Goal: Information Seeking & Learning: Learn about a topic

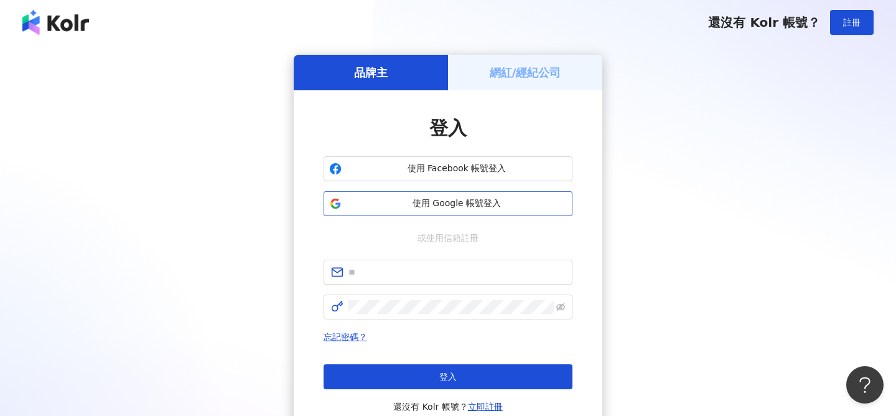
click at [487, 204] on span "使用 Google 帳號登入" at bounding box center [457, 203] width 220 height 12
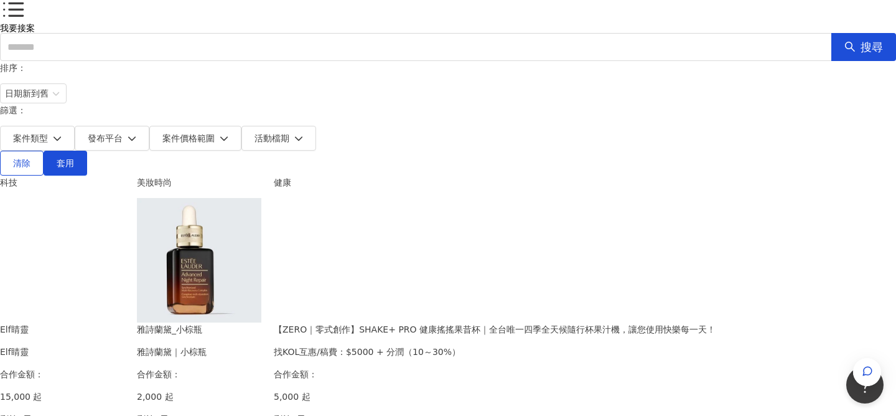
scroll to position [72, 0]
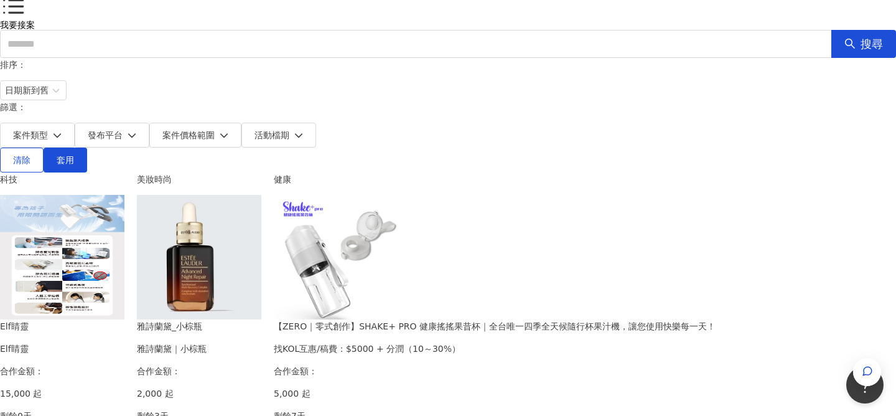
click at [261, 197] on img at bounding box center [199, 257] width 124 height 124
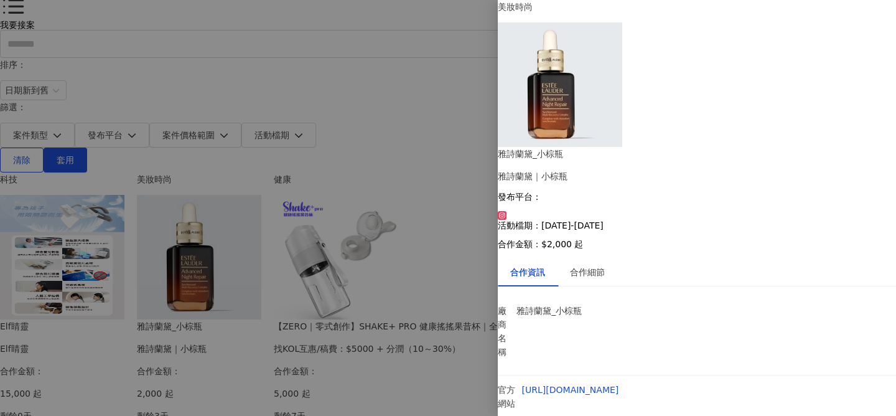
scroll to position [59, 0]
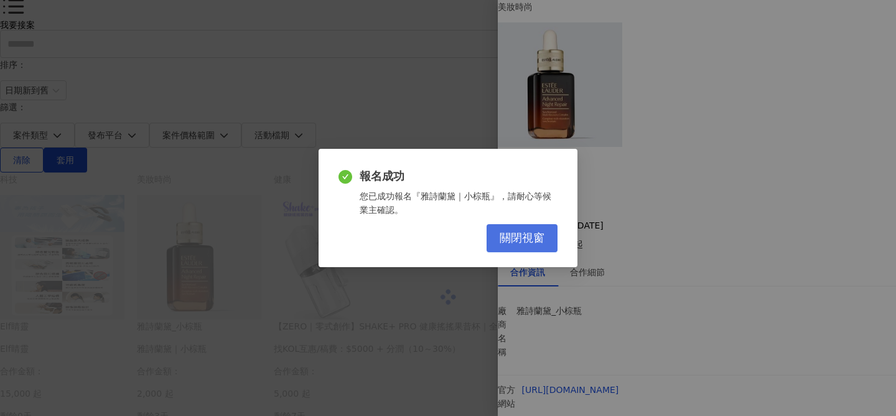
click at [533, 240] on span "關閉視窗" at bounding box center [522, 238] width 45 height 14
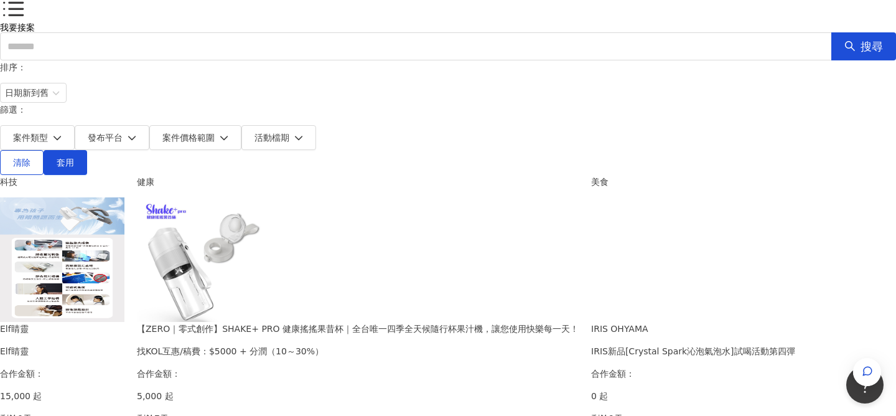
scroll to position [73, 0]
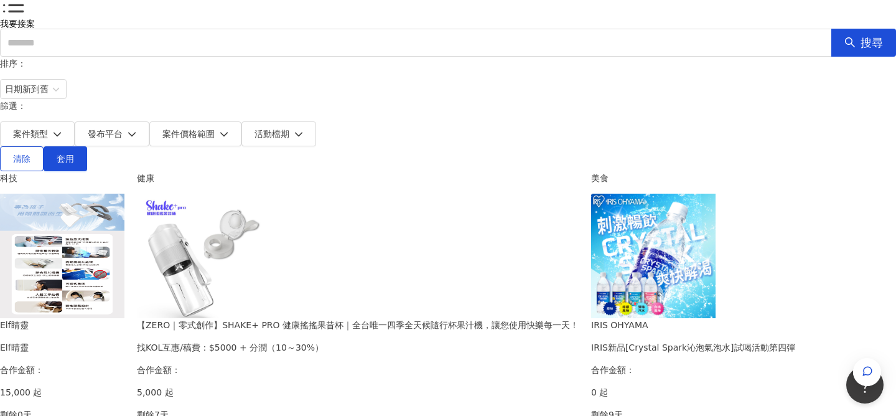
click at [124, 228] on img at bounding box center [62, 256] width 124 height 124
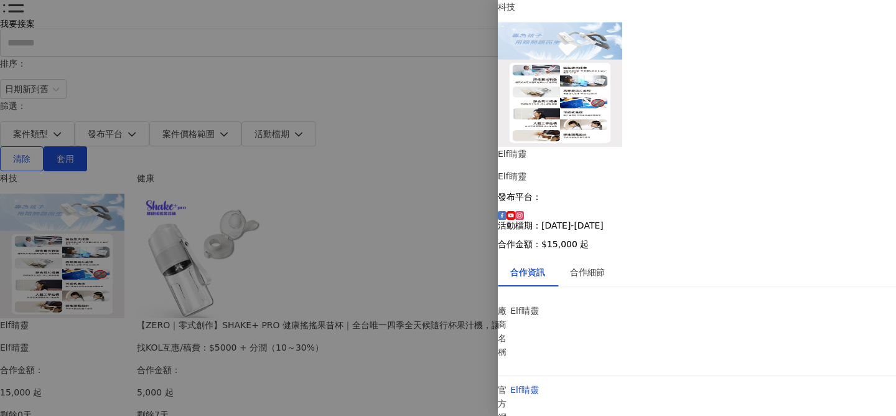
click at [52, 279] on div at bounding box center [448, 208] width 896 height 416
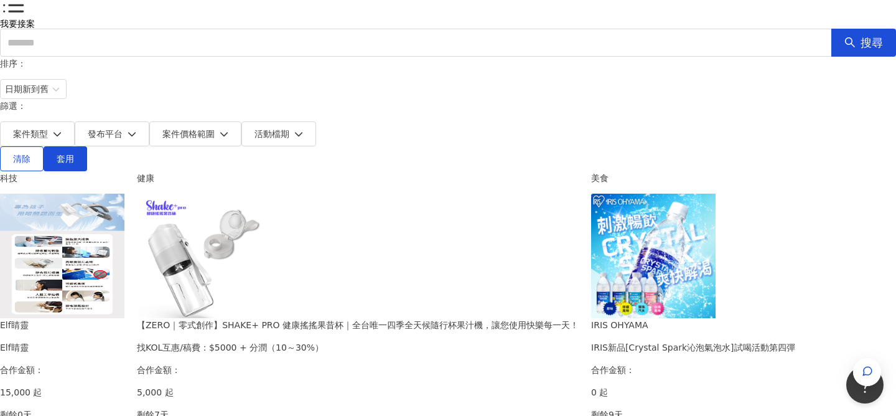
click at [261, 235] on img at bounding box center [199, 256] width 124 height 124
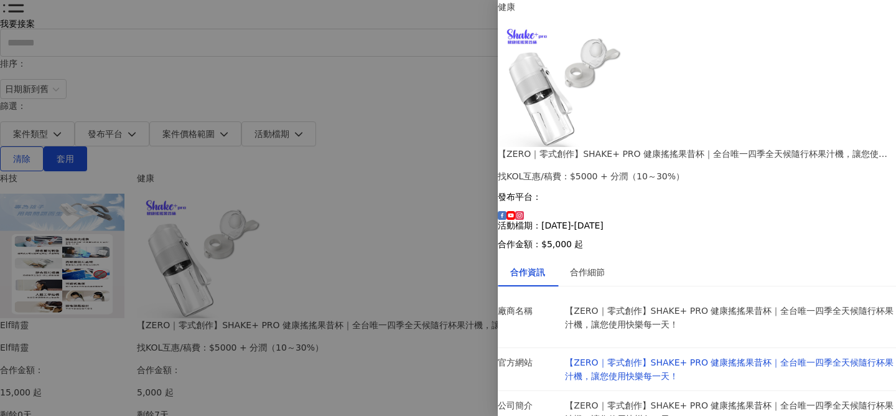
scroll to position [49, 0]
click at [595, 265] on div "合作細節" at bounding box center [587, 272] width 35 height 14
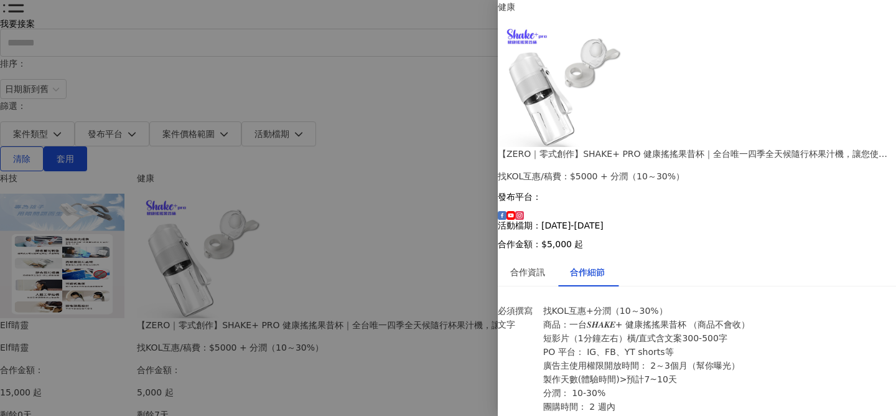
click at [63, 284] on div at bounding box center [448, 208] width 896 height 416
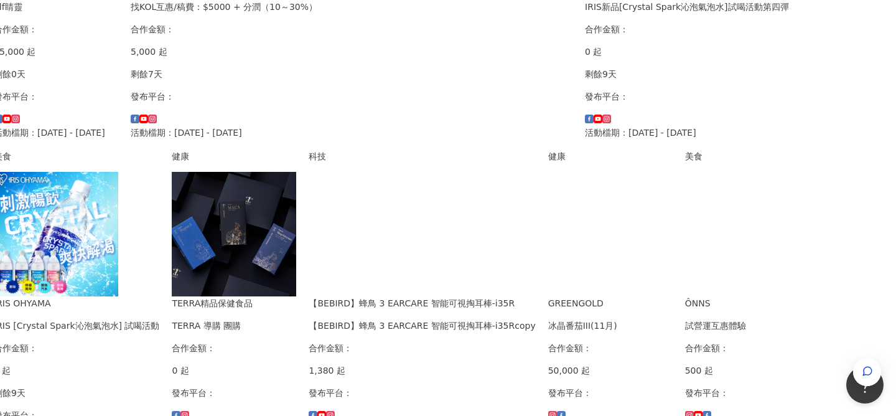
scroll to position [414, 118]
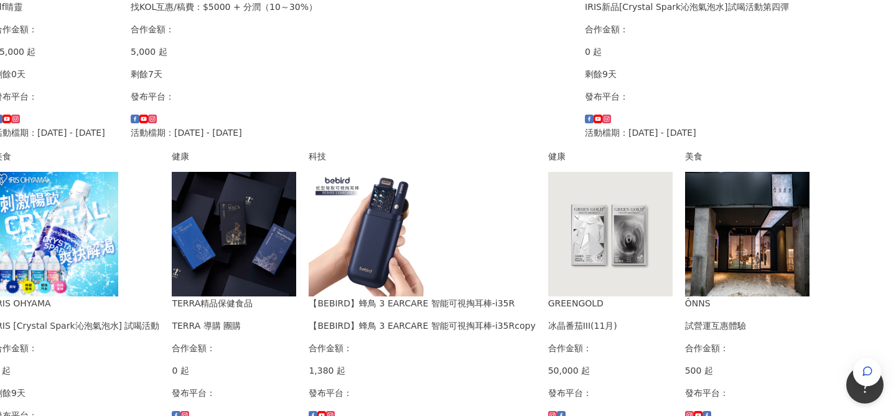
click at [433, 173] on img at bounding box center [371, 234] width 124 height 124
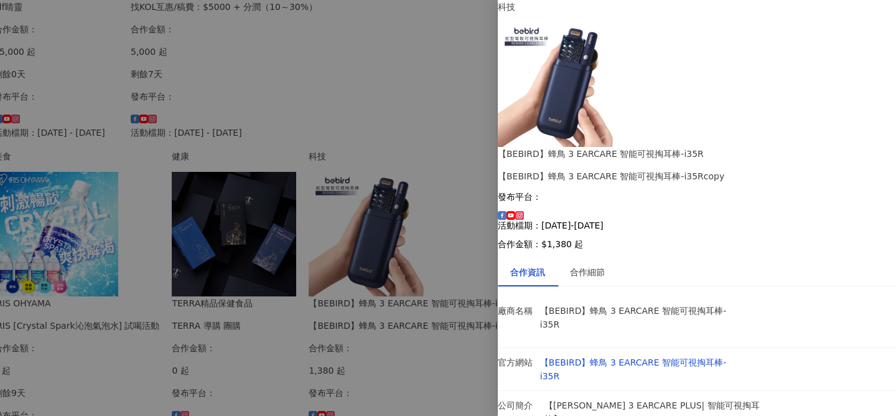
scroll to position [1, 0]
click at [605, 265] on div "合作細節" at bounding box center [587, 272] width 35 height 14
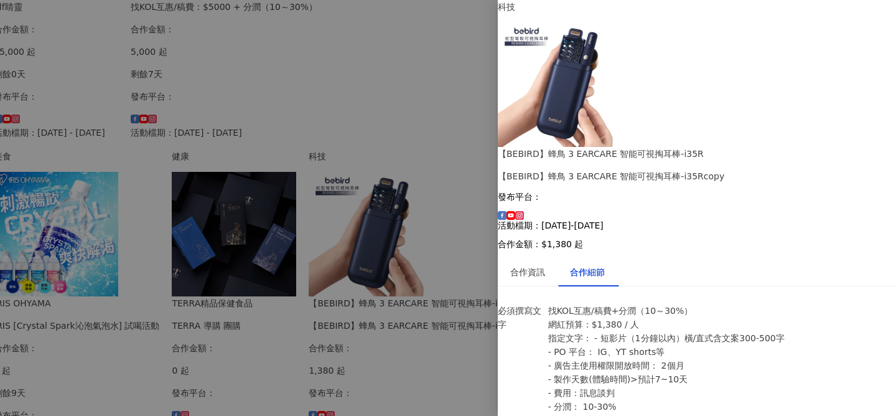
click at [305, 65] on div at bounding box center [448, 208] width 896 height 416
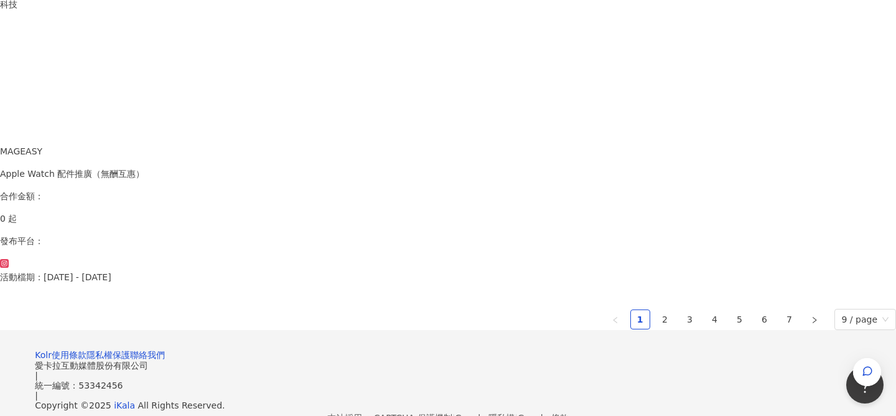
scroll to position [898, 0]
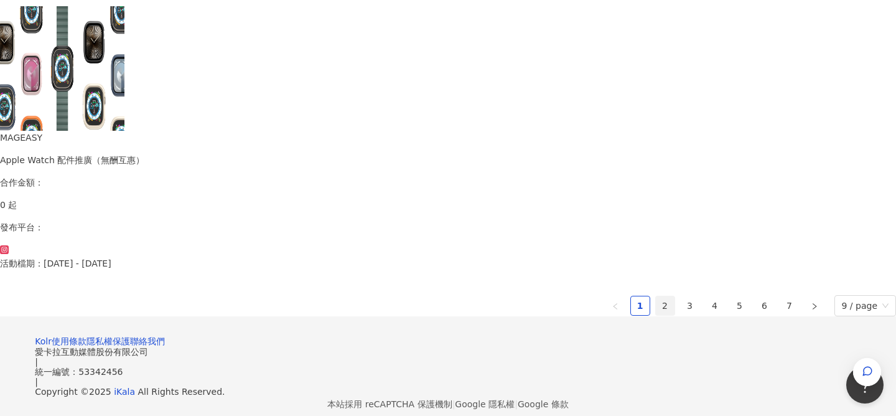
click at [656, 296] on link "2" at bounding box center [665, 305] width 19 height 19
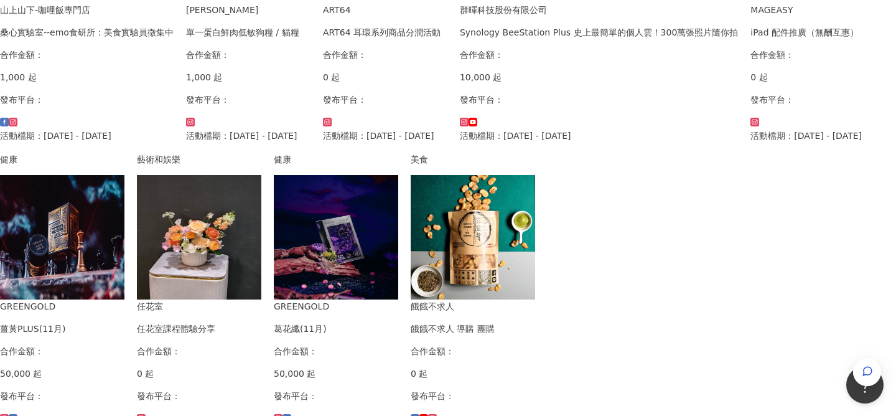
scroll to position [394, 0]
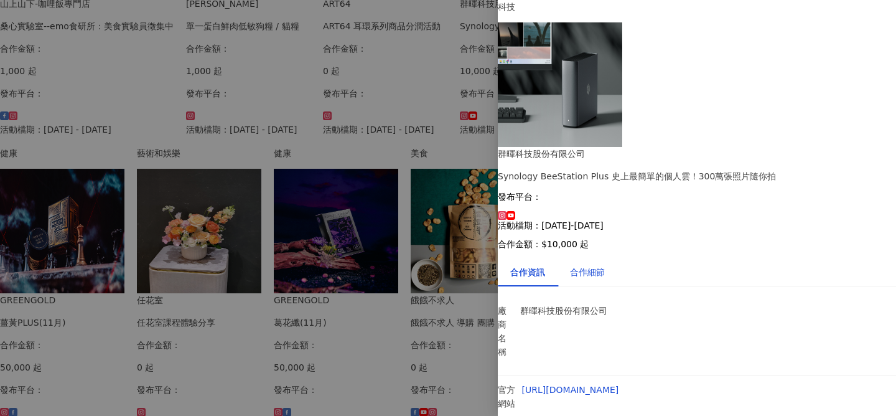
click at [605, 265] on div "合作細節" at bounding box center [587, 272] width 35 height 14
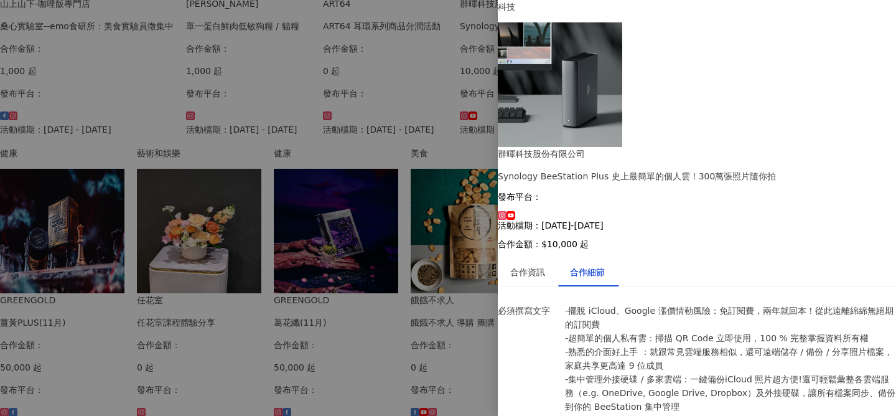
scroll to position [302, 0]
click at [22, 274] on div at bounding box center [448, 208] width 896 height 416
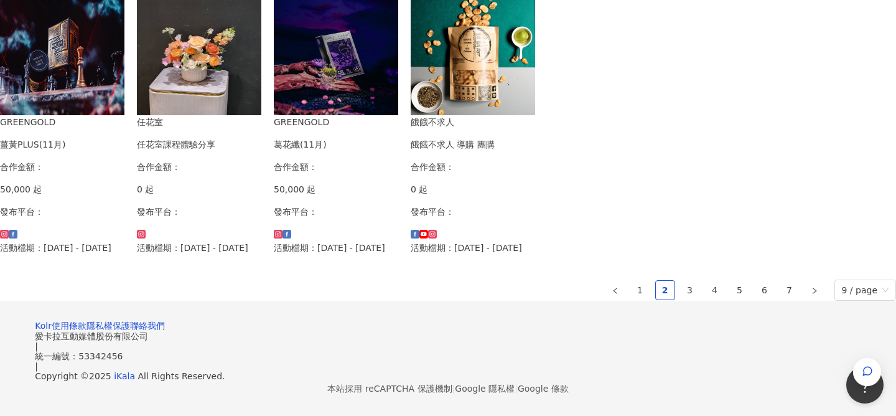
scroll to position [795, 0]
click at [681, 299] on link "3" at bounding box center [690, 290] width 19 height 19
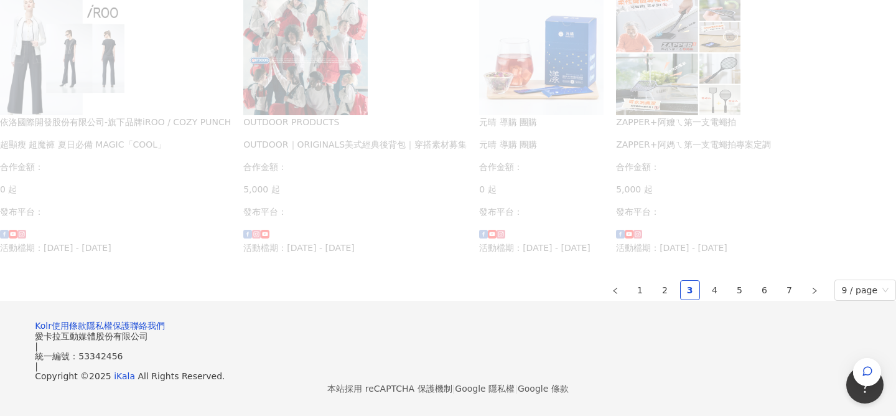
scroll to position [780, 0]
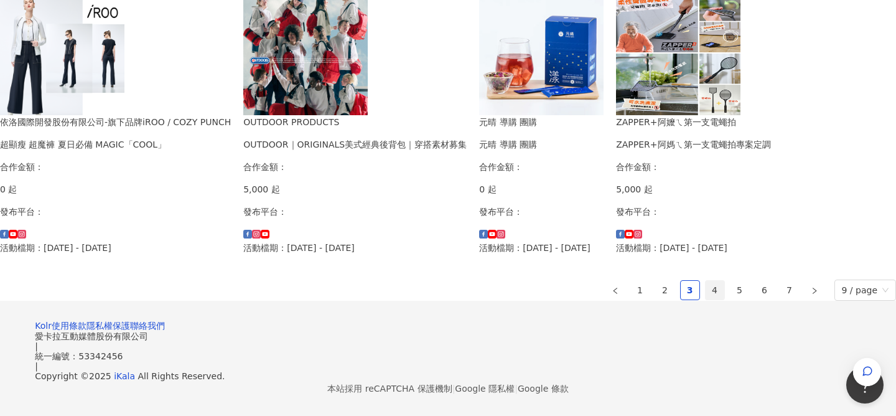
click at [706, 299] on link "4" at bounding box center [715, 290] width 19 height 19
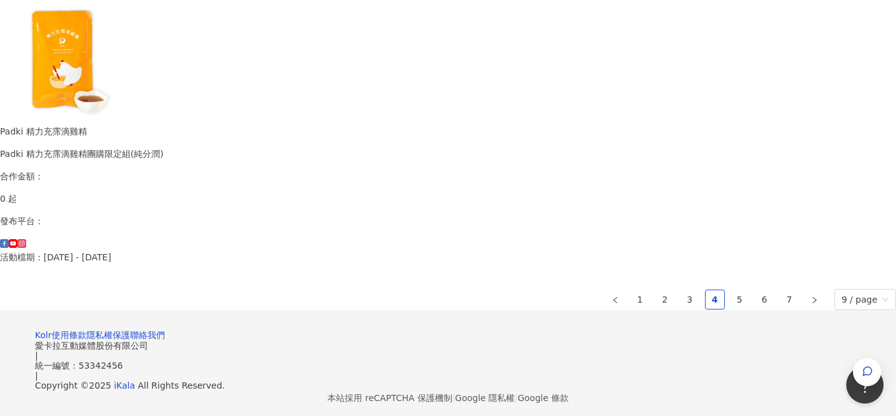
scroll to position [879, 0]
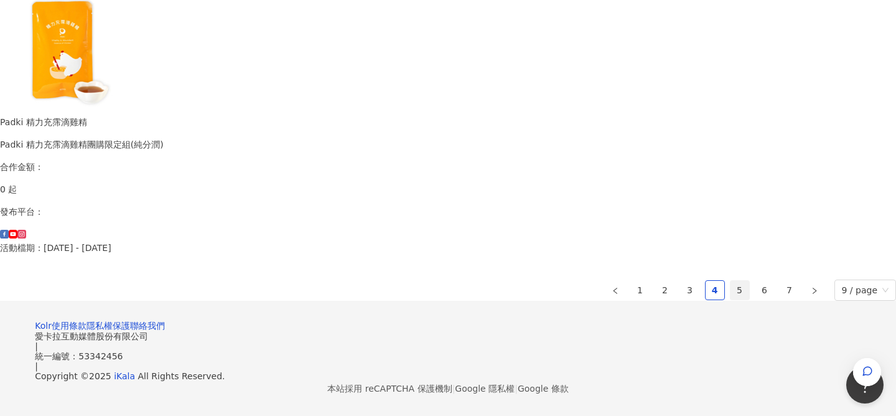
click at [731, 281] on link "5" at bounding box center [740, 290] width 19 height 19
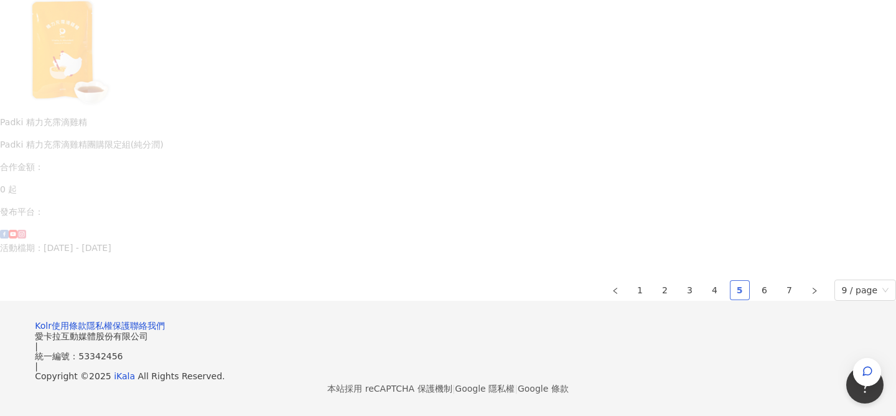
click at [731, 281] on link "5" at bounding box center [740, 290] width 19 height 19
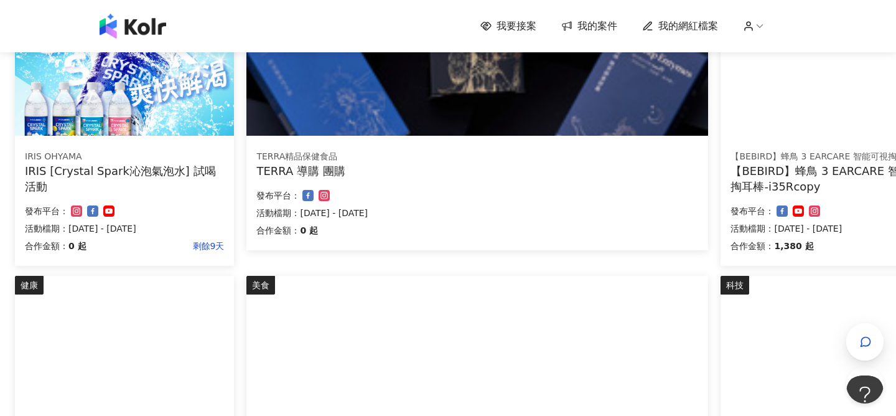
scroll to position [898, 91]
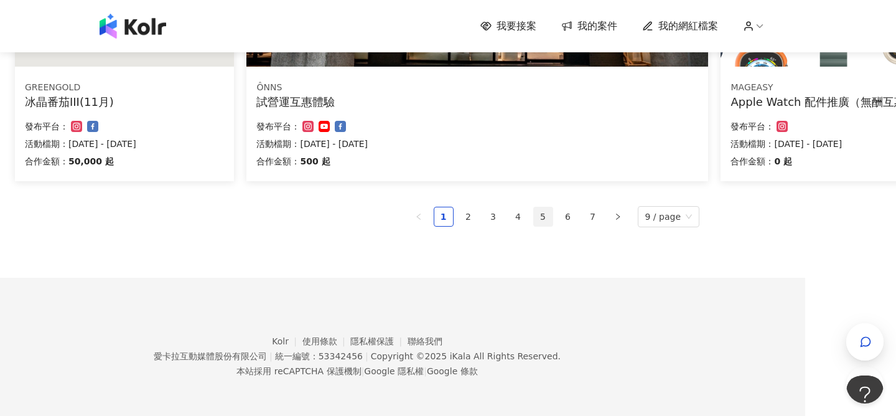
click at [548, 220] on link "5" at bounding box center [543, 216] width 19 height 19
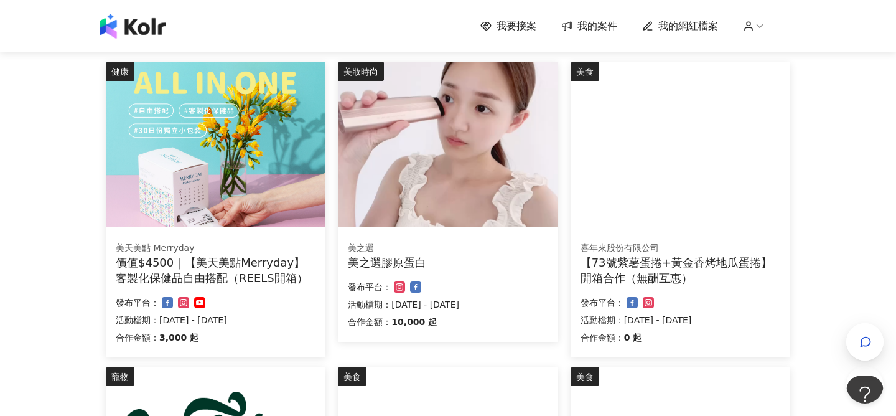
scroll to position [139, 0]
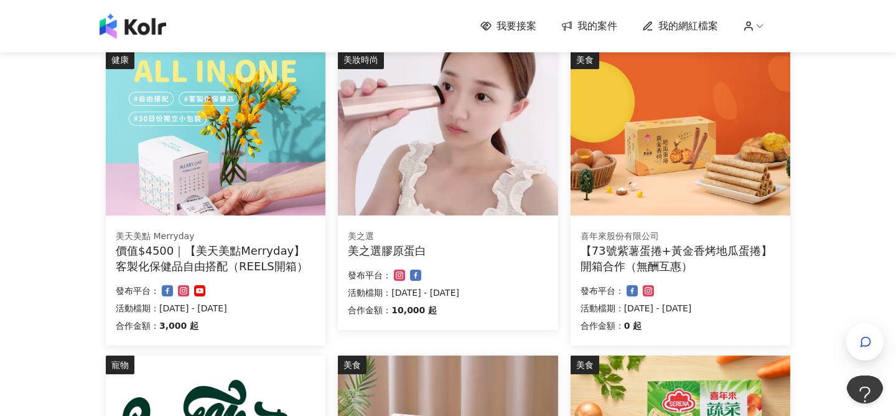
click at [246, 258] on div "價值$4500｜【美天美點Merryday】客製化保健品自由搭配（REELS開箱）" at bounding box center [216, 258] width 200 height 31
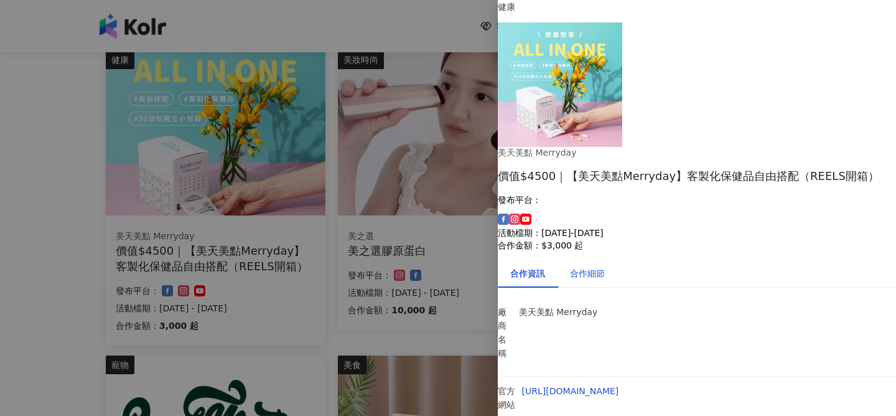
click at [601, 266] on div "合作細節" at bounding box center [587, 273] width 35 height 14
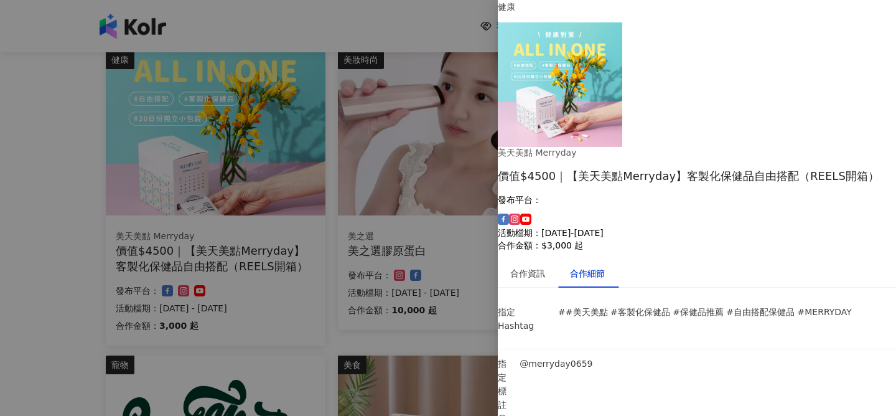
scroll to position [0, 0]
click at [48, 217] on div at bounding box center [448, 208] width 896 height 416
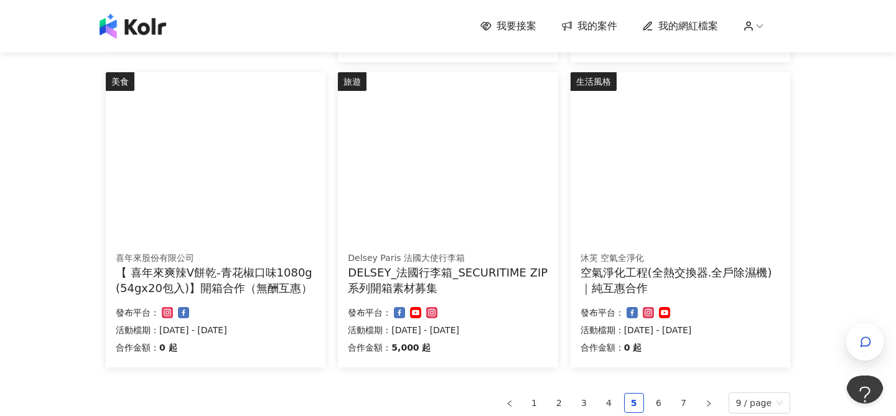
scroll to position [729, 0]
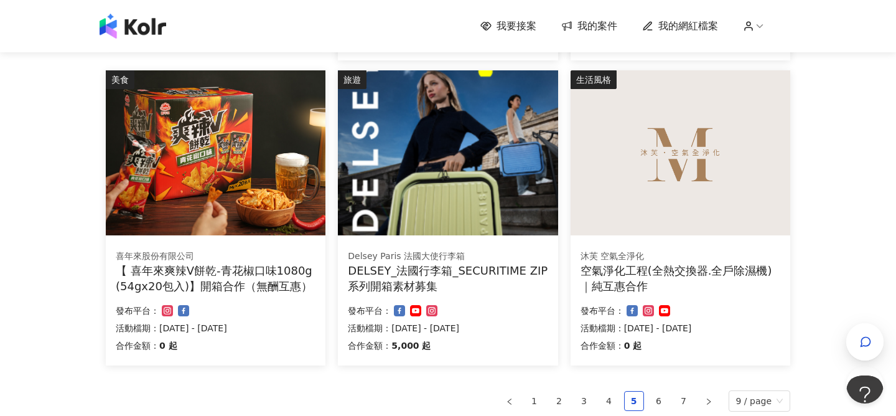
click at [391, 161] on img at bounding box center [448, 152] width 220 height 165
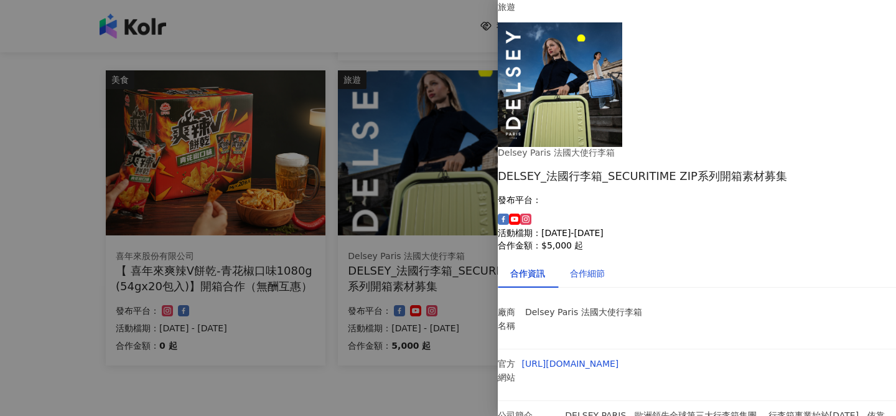
click at [605, 266] on div "合作細節" at bounding box center [587, 273] width 35 height 14
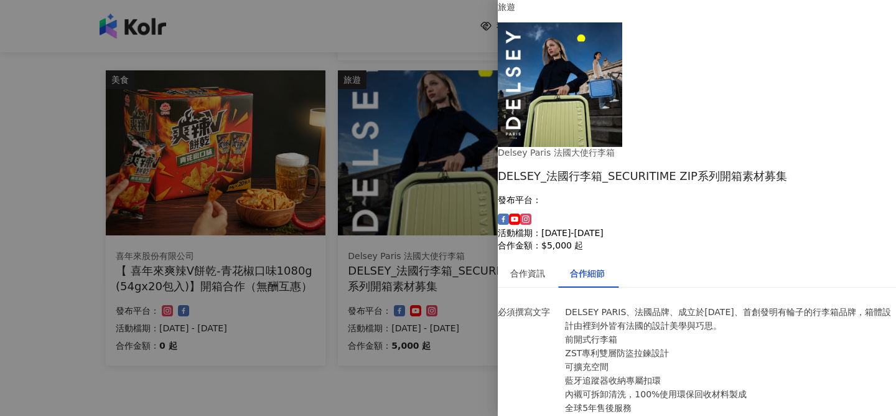
scroll to position [823, 0]
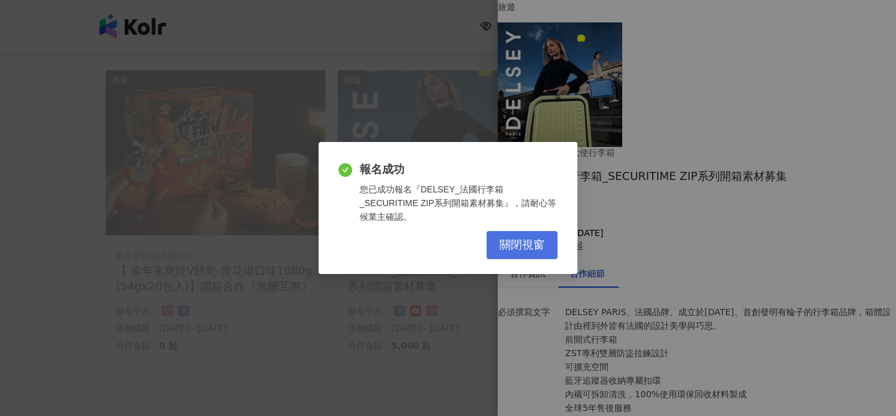
click at [495, 237] on button "關閉視窗" at bounding box center [522, 245] width 71 height 28
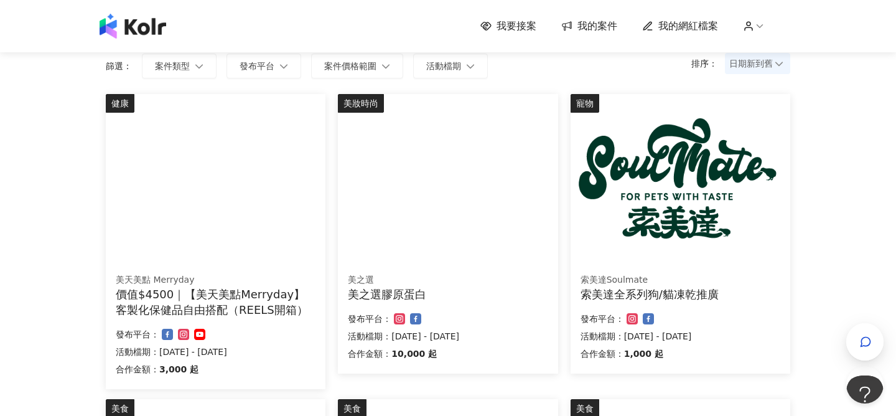
scroll to position [98, 0]
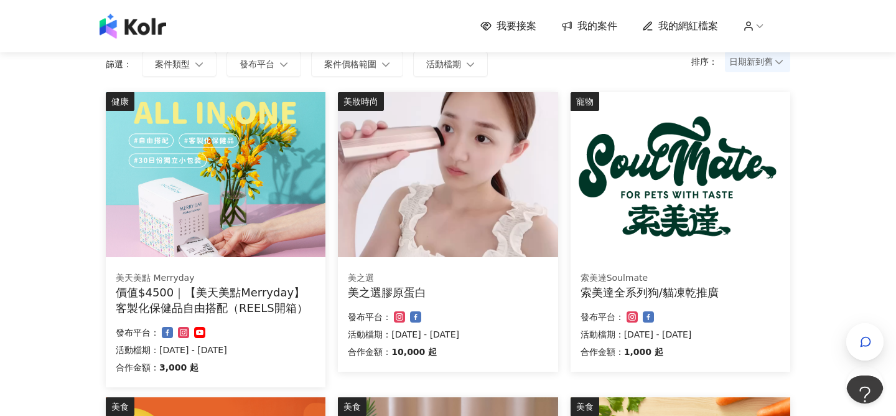
click at [477, 204] on img at bounding box center [448, 174] width 220 height 165
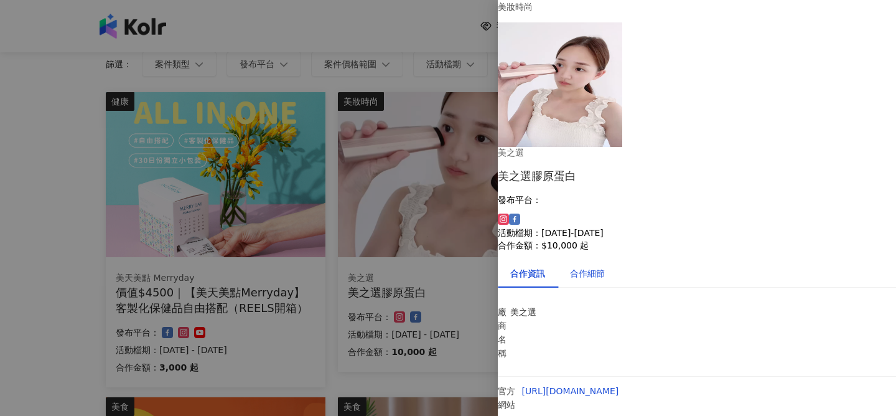
click at [595, 266] on div "合作細節" at bounding box center [587, 273] width 35 height 14
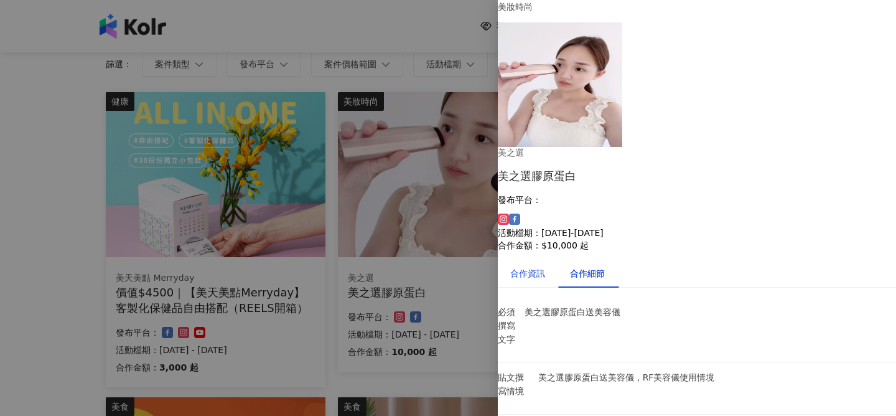
click at [539, 266] on div "合作資訊" at bounding box center [527, 273] width 35 height 14
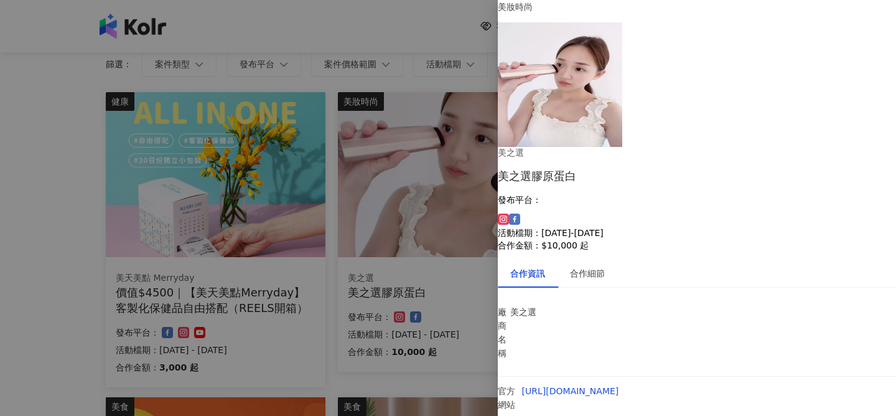
click at [34, 283] on div at bounding box center [448, 208] width 896 height 416
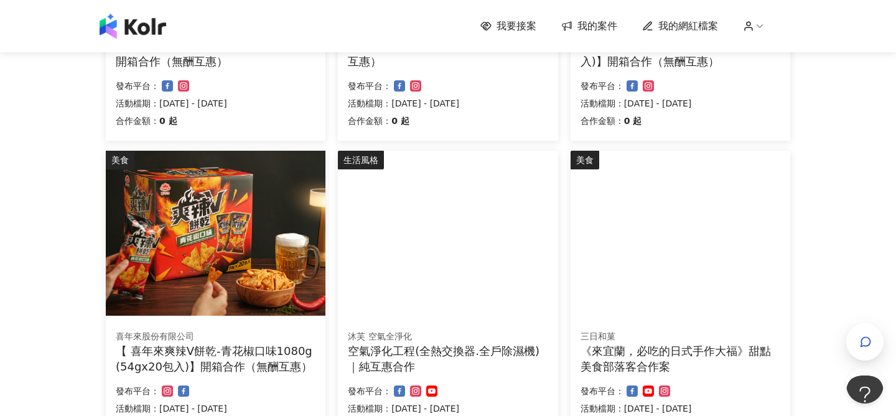
scroll to position [913, 0]
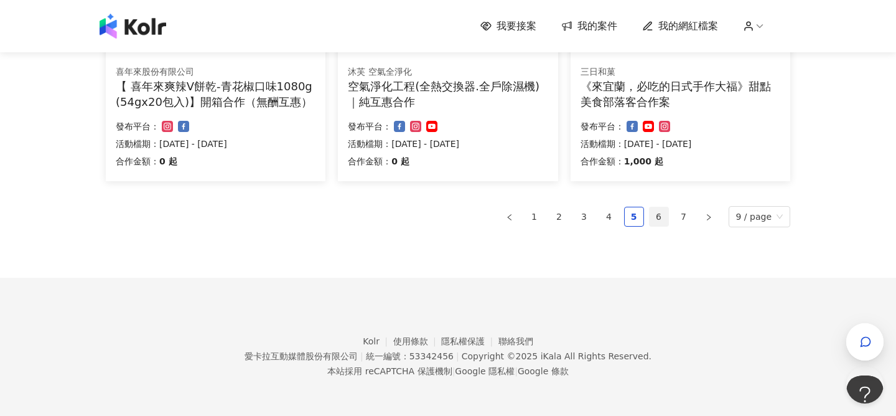
click at [663, 213] on link "6" at bounding box center [659, 216] width 19 height 19
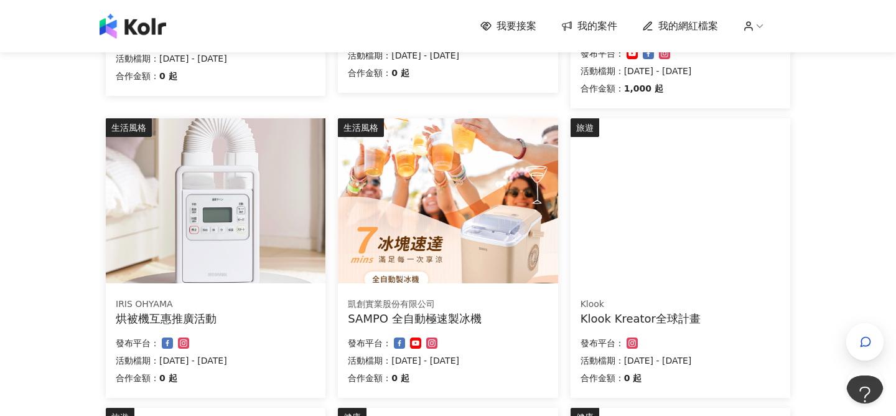
scroll to position [380, 0]
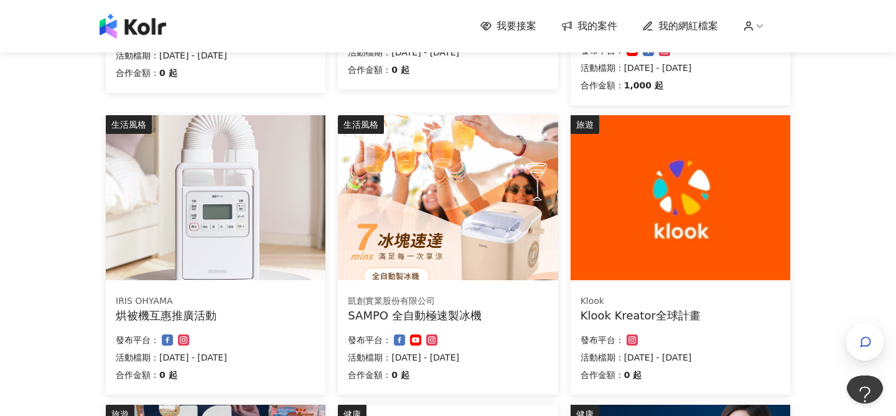
click at [653, 238] on img at bounding box center [681, 197] width 220 height 165
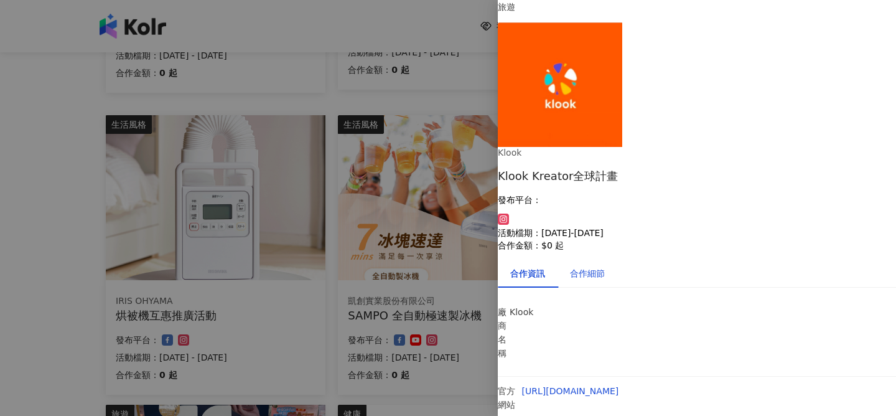
click at [603, 266] on div "合作細節" at bounding box center [587, 273] width 35 height 14
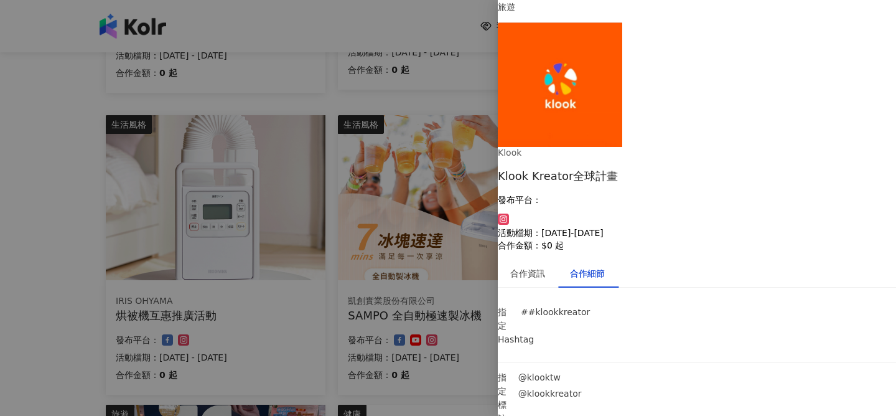
scroll to position [29, 0]
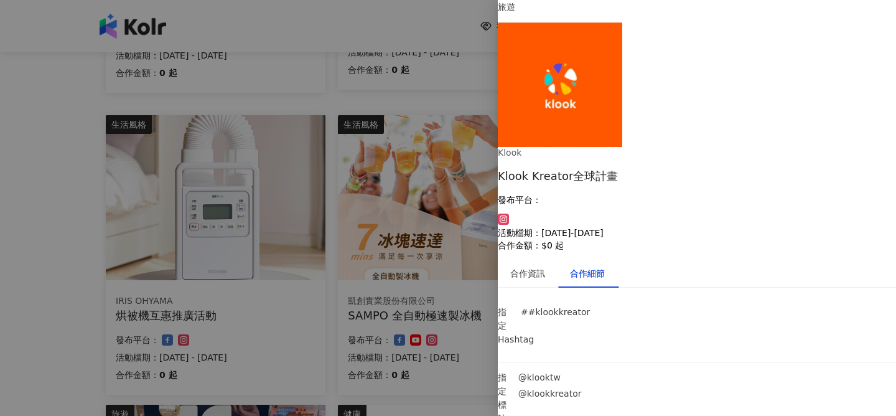
scroll to position [52, 0]
click at [77, 235] on div at bounding box center [448, 208] width 896 height 416
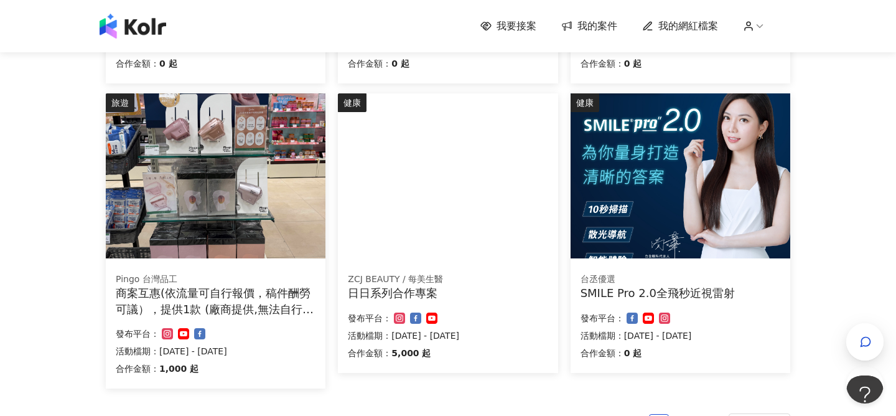
scroll to position [692, 0]
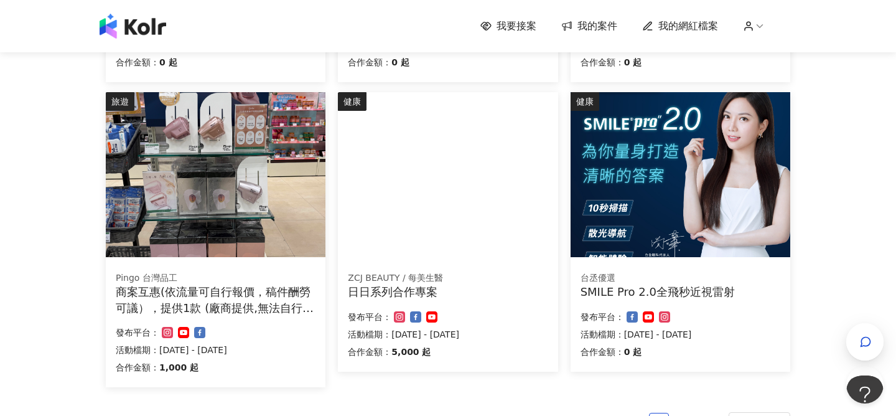
click at [625, 184] on img at bounding box center [681, 174] width 220 height 165
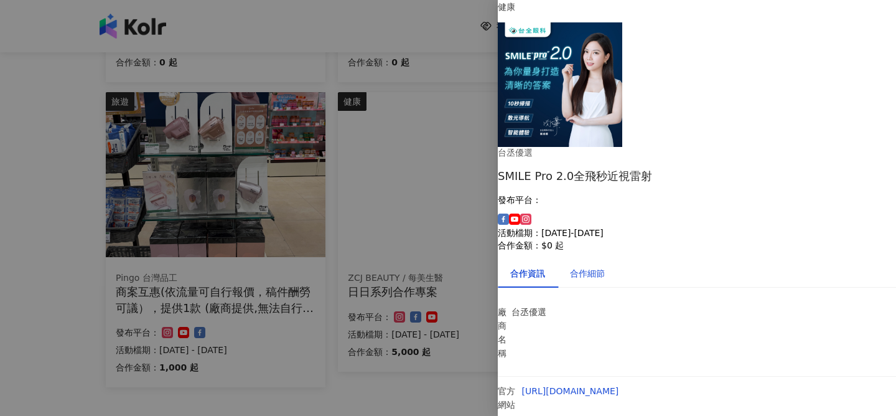
click at [605, 266] on div "合作細節" at bounding box center [587, 273] width 35 height 14
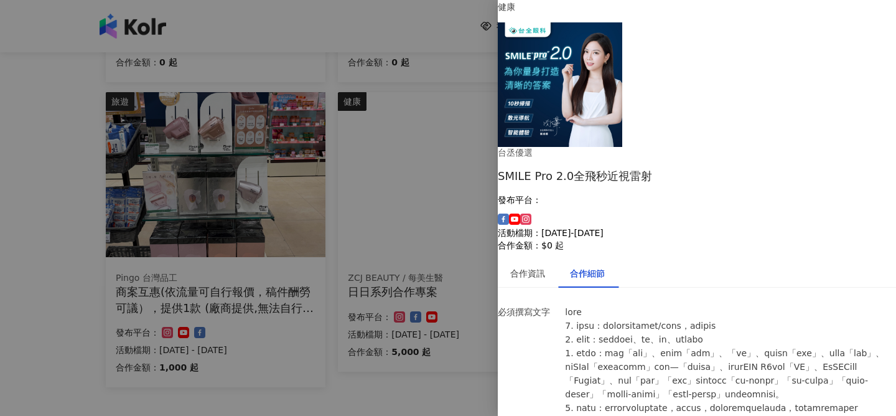
scroll to position [0, 0]
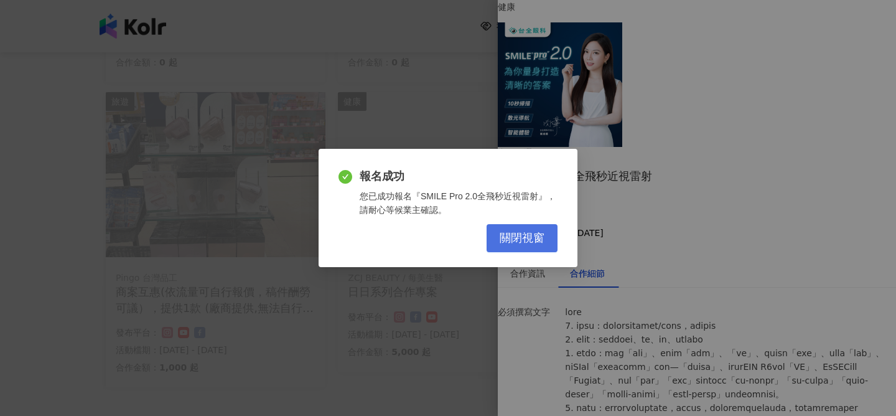
click at [508, 230] on button "關閉視窗" at bounding box center [522, 238] width 71 height 28
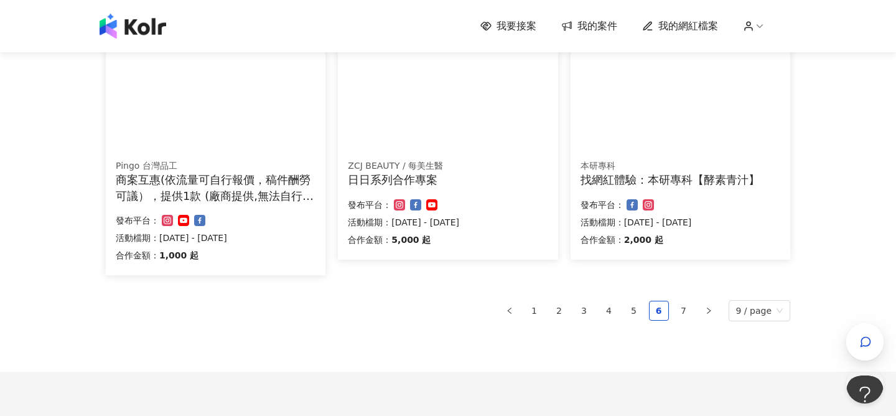
scroll to position [898, 0]
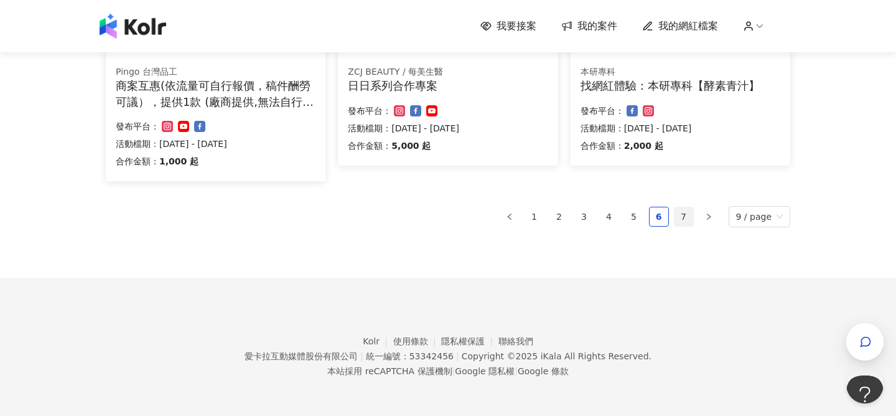
click at [693, 216] on link "7" at bounding box center [684, 216] width 19 height 19
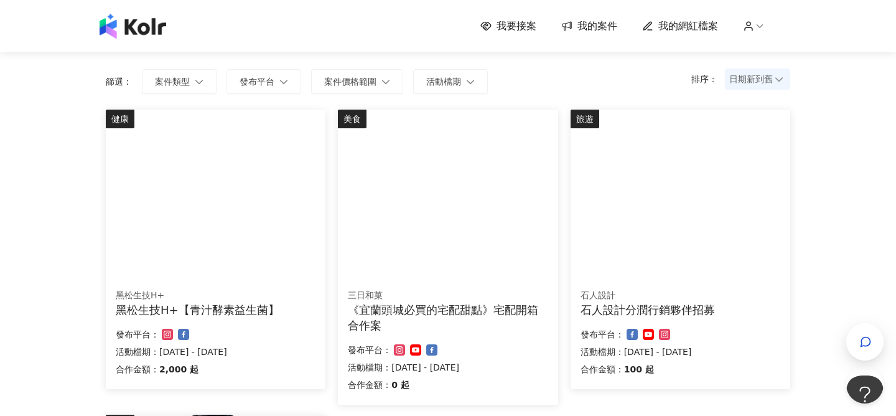
scroll to position [0, 0]
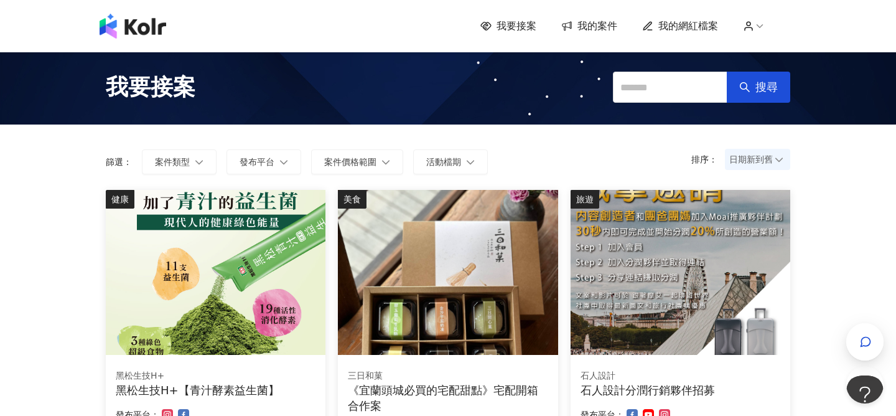
click at [598, 12] on div "我要接案 我的案件 我的網紅檔案" at bounding box center [448, 26] width 896 height 52
click at [598, 24] on span "我的案件" at bounding box center [597, 26] width 40 height 14
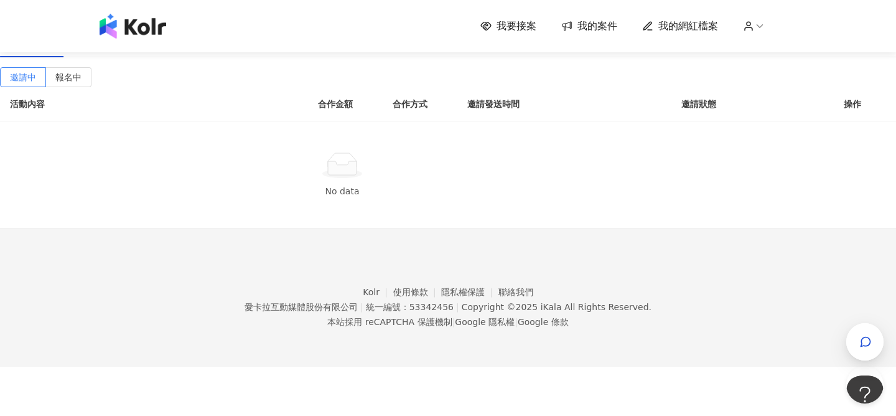
click at [673, 28] on span "我的網紅檔案" at bounding box center [688, 26] width 60 height 14
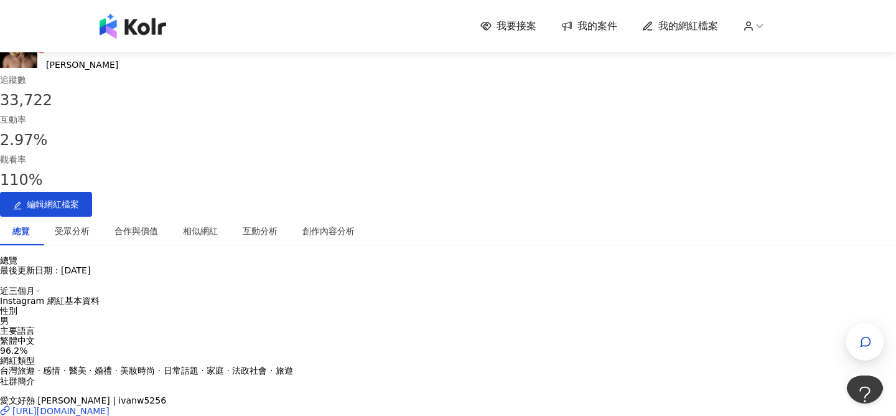
click at [65, 30] on button "1.3萬" at bounding box center [48, 18] width 32 height 24
click at [93, 29] on div "1.2萬" at bounding box center [81, 24] width 22 height 10
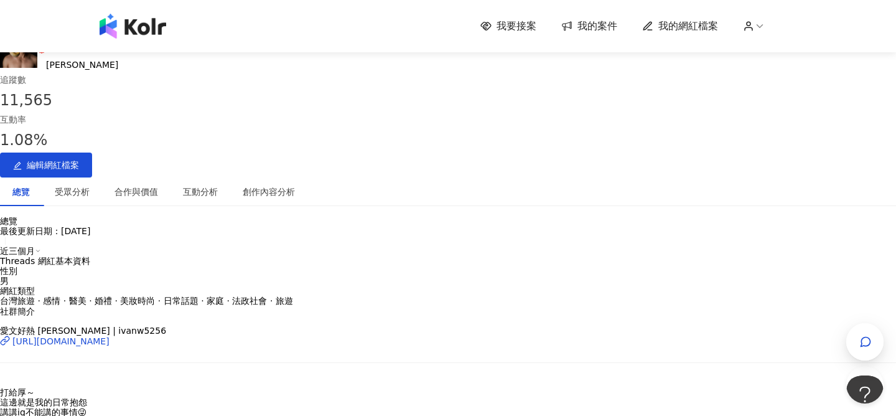
click at [27, 29] on div "3.4萬" at bounding box center [16, 24] width 22 height 10
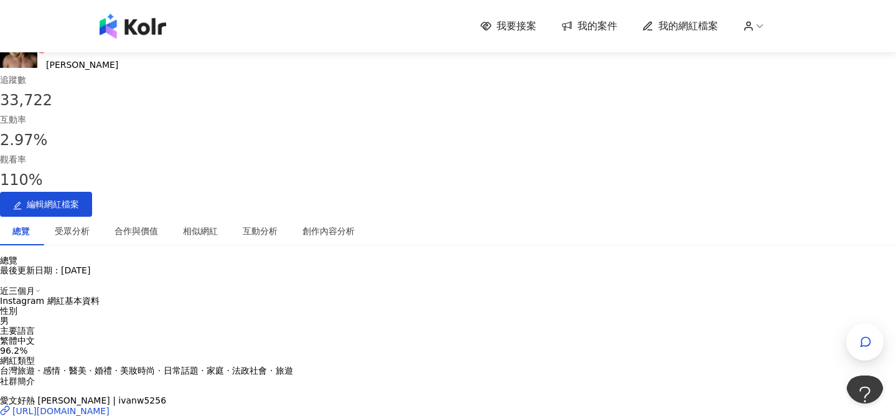
click at [86, 17] on icon at bounding box center [81, 12] width 9 height 9
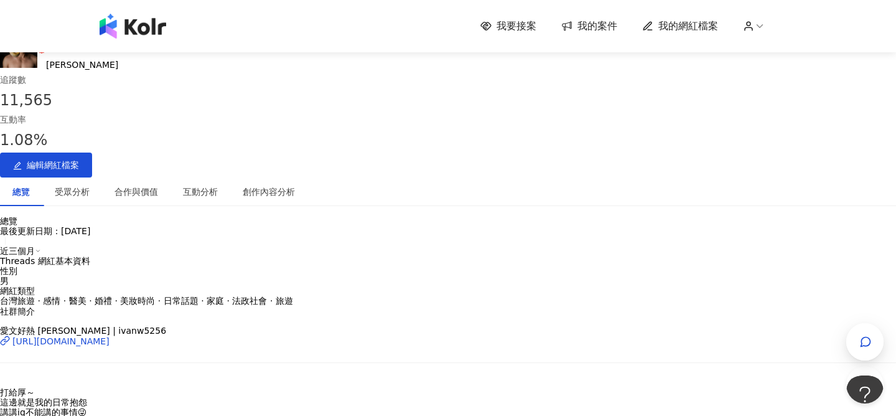
click at [60, 29] on div "1.3萬" at bounding box center [48, 24] width 22 height 10
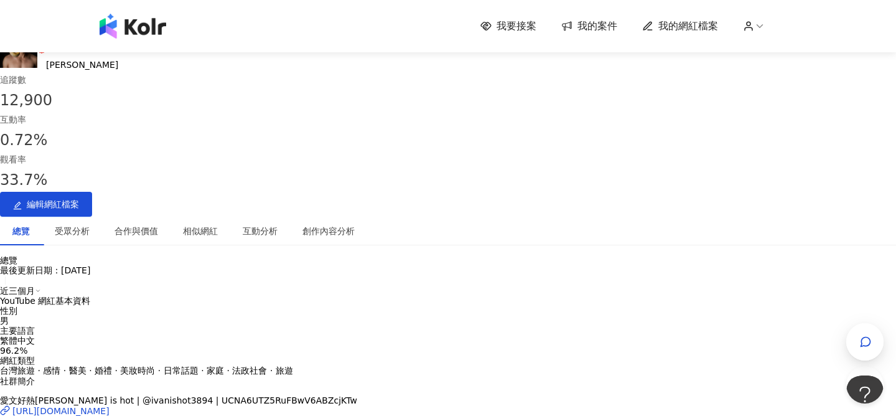
click at [27, 29] on div "3.4萬" at bounding box center [16, 24] width 22 height 10
click at [158, 224] on div "合作與價值" at bounding box center [136, 231] width 44 height 14
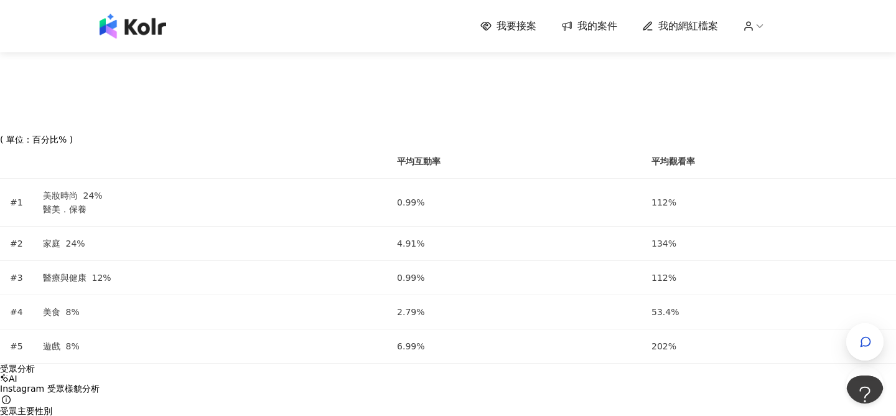
scroll to position [1132, 0]
